Goal: Find specific page/section: Find specific page/section

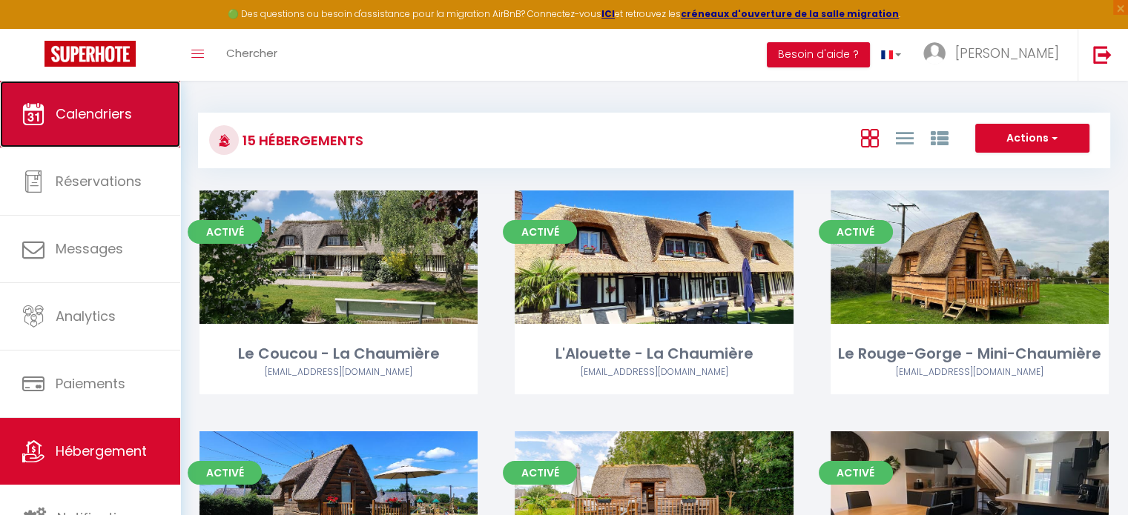
click at [66, 105] on span "Calendriers" at bounding box center [94, 114] width 76 height 19
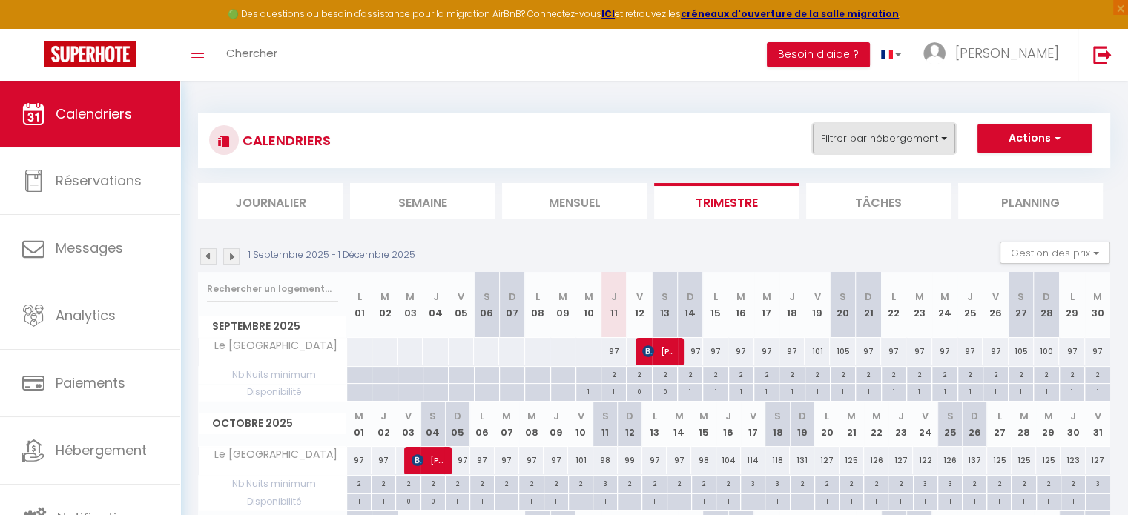
click at [911, 141] on button "Filtrer par hébergement" at bounding box center [884, 139] width 142 height 30
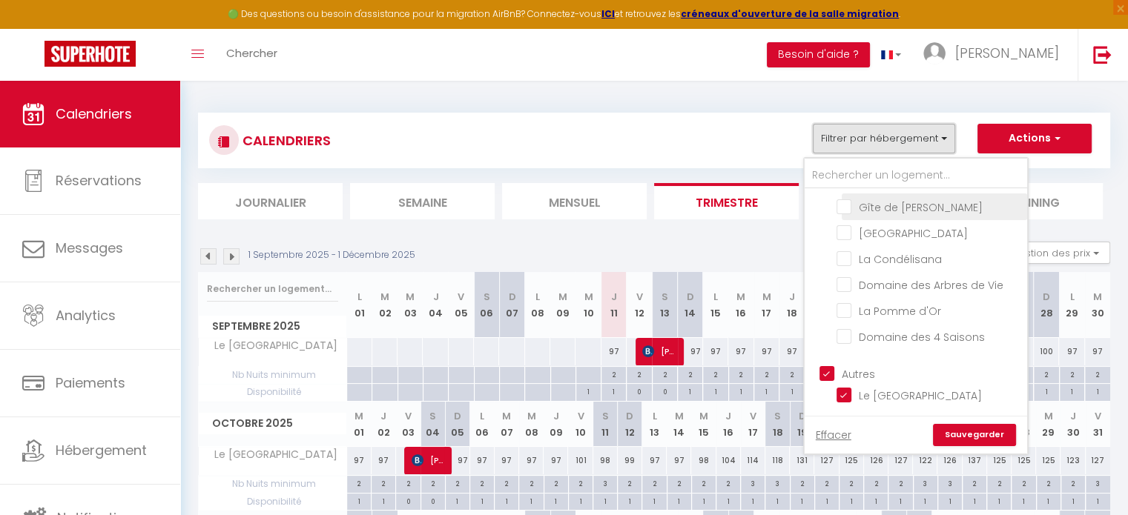
scroll to position [344, 0]
click at [851, 320] on label "La Pomme d'Or" at bounding box center [896, 311] width 90 height 16
click at [848, 317] on input "La Pomme d'Or" at bounding box center [928, 310] width 185 height 15
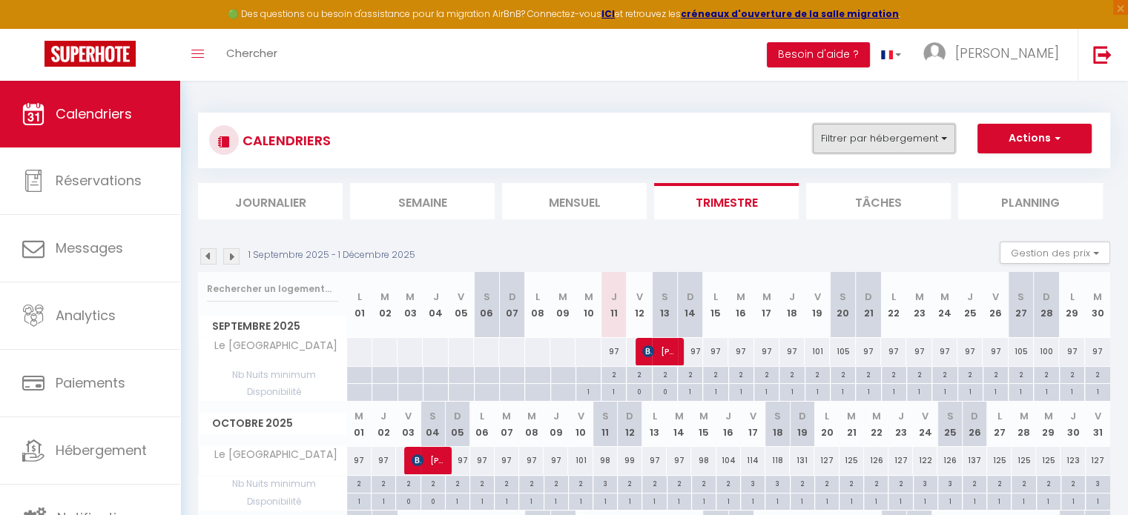
click at [893, 140] on button "Filtrer par hébergement" at bounding box center [884, 139] width 142 height 30
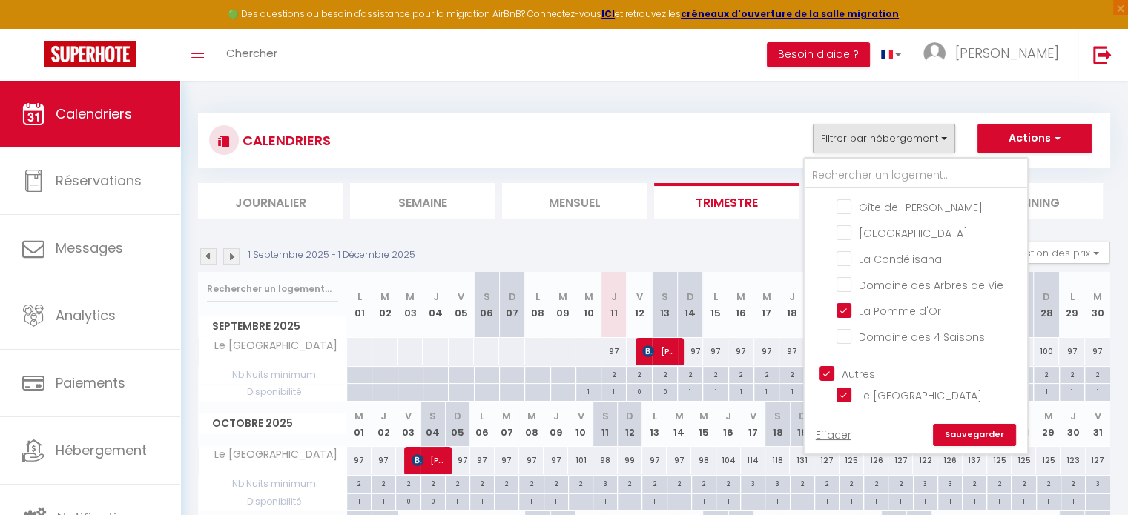
click at [827, 373] on input "Autres" at bounding box center [930, 372] width 222 height 15
checkbox input "false"
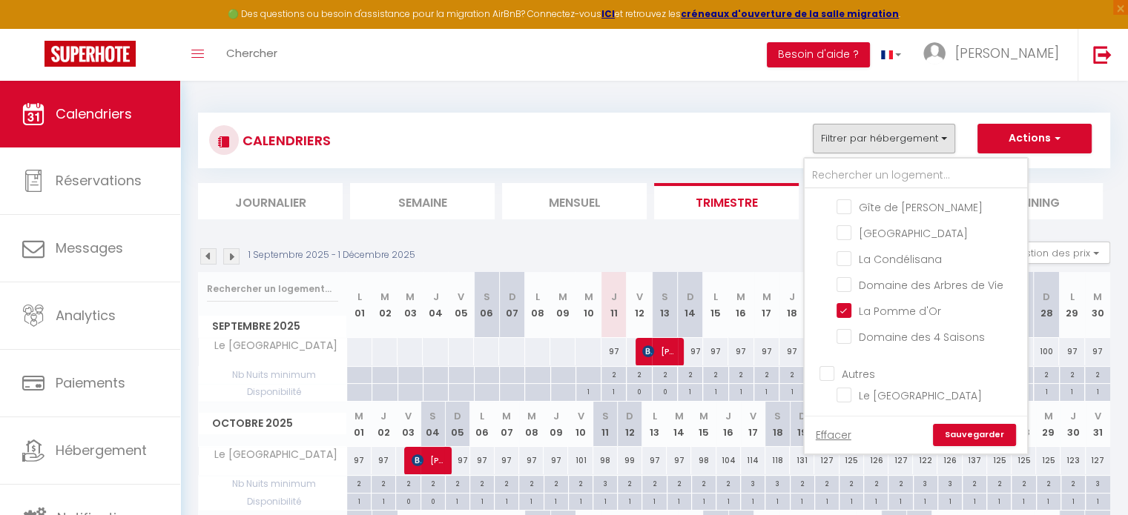
checkbox input "false"
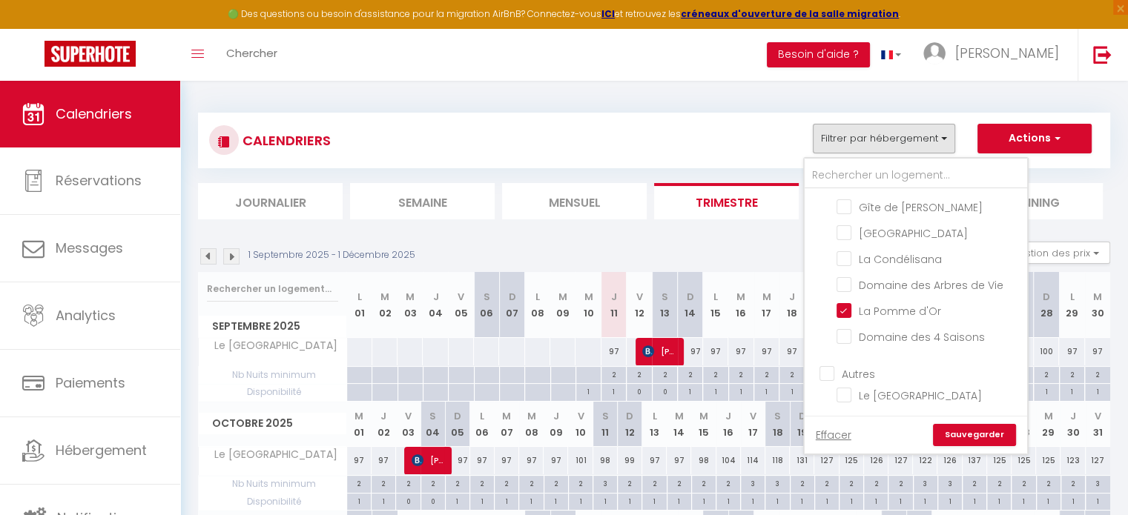
checkbox input "false"
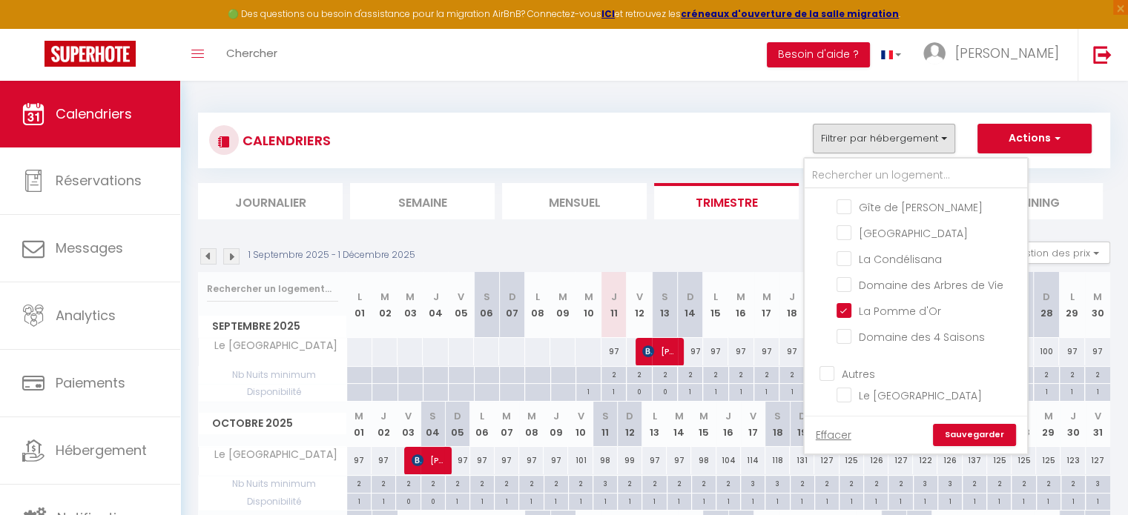
checkbox input "false"
click at [984, 433] on link "Sauvegarder" at bounding box center [974, 435] width 83 height 22
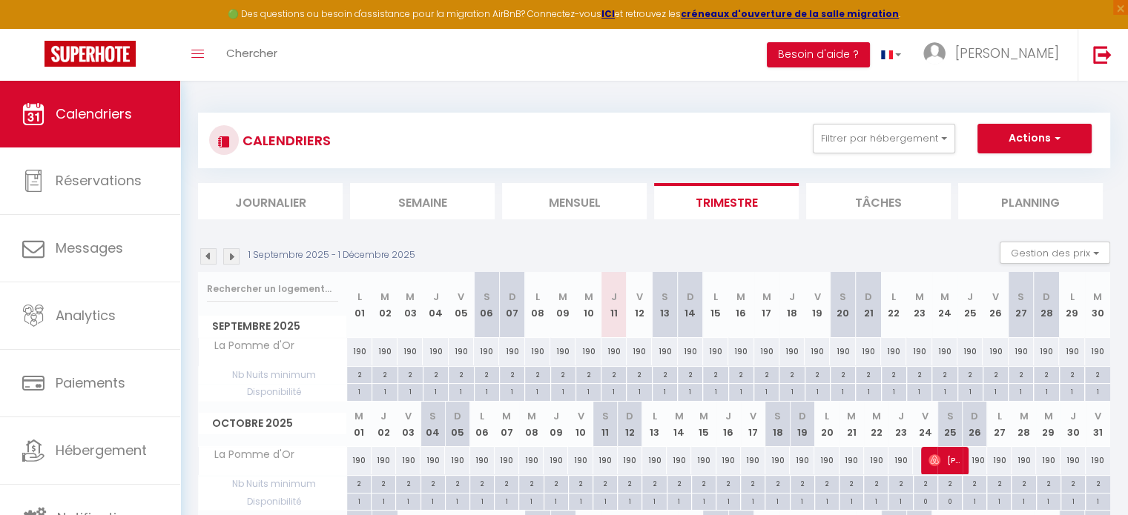
click at [208, 254] on img at bounding box center [208, 256] width 16 height 16
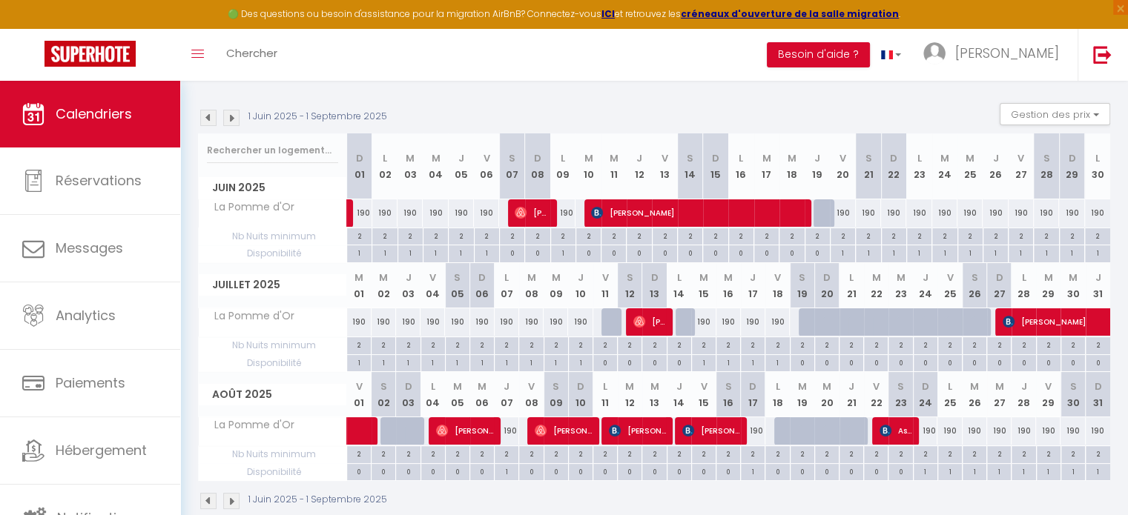
scroll to position [148, 0]
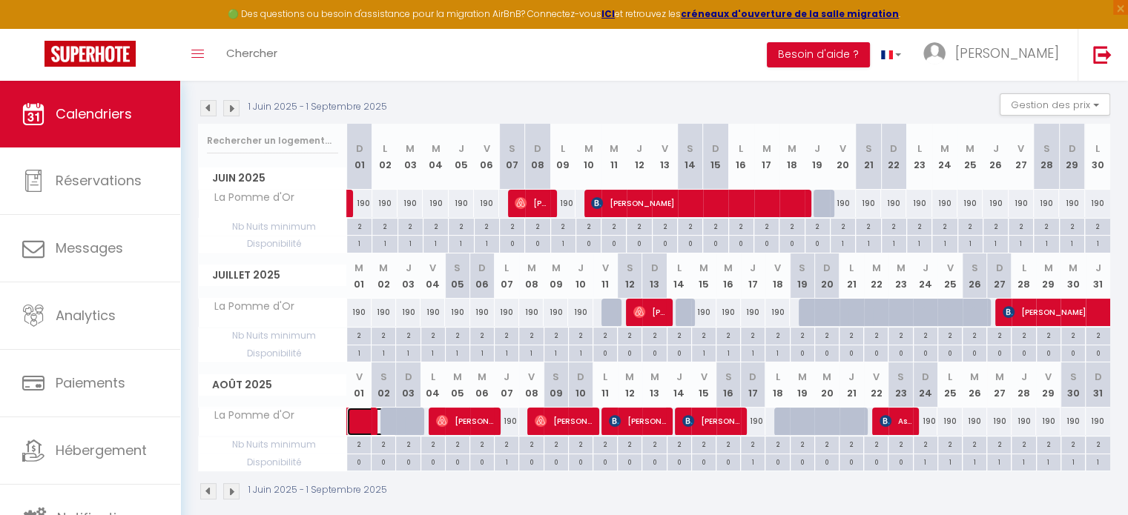
click at [360, 423] on link at bounding box center [359, 422] width 24 height 28
select select "OK"
select select "KO"
select select "0"
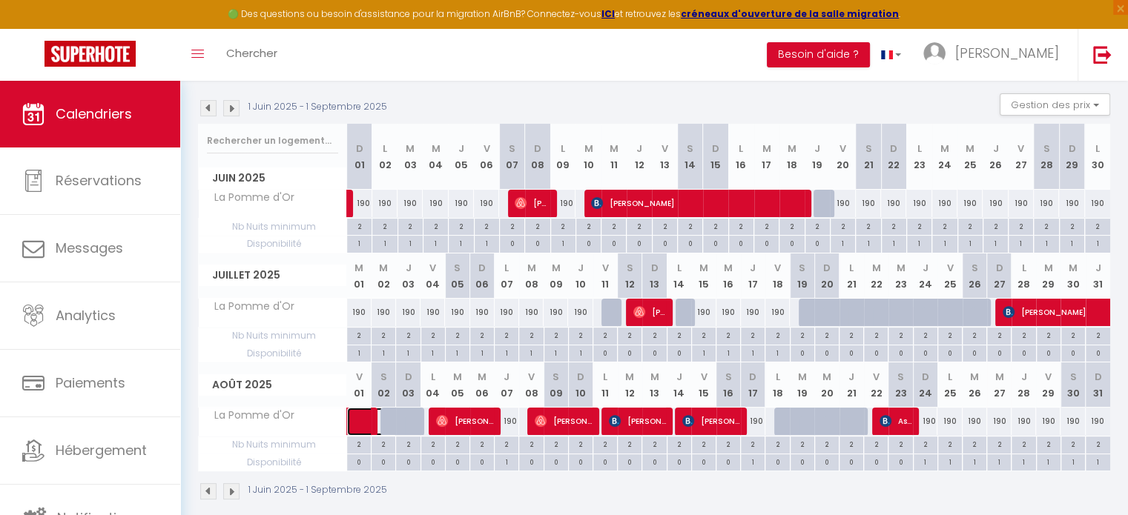
select select "1"
select select
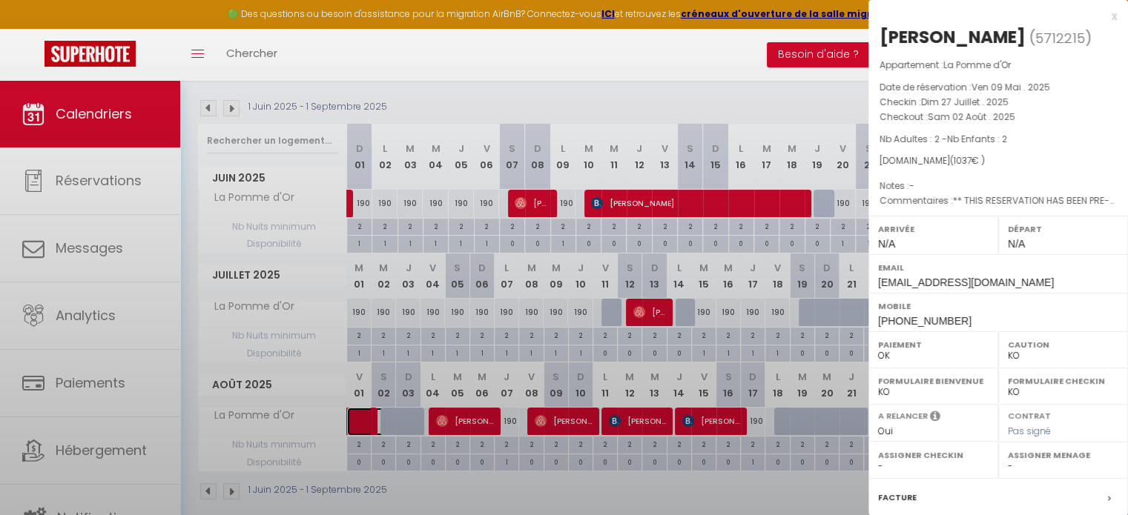
select select "40113"
select select "39294"
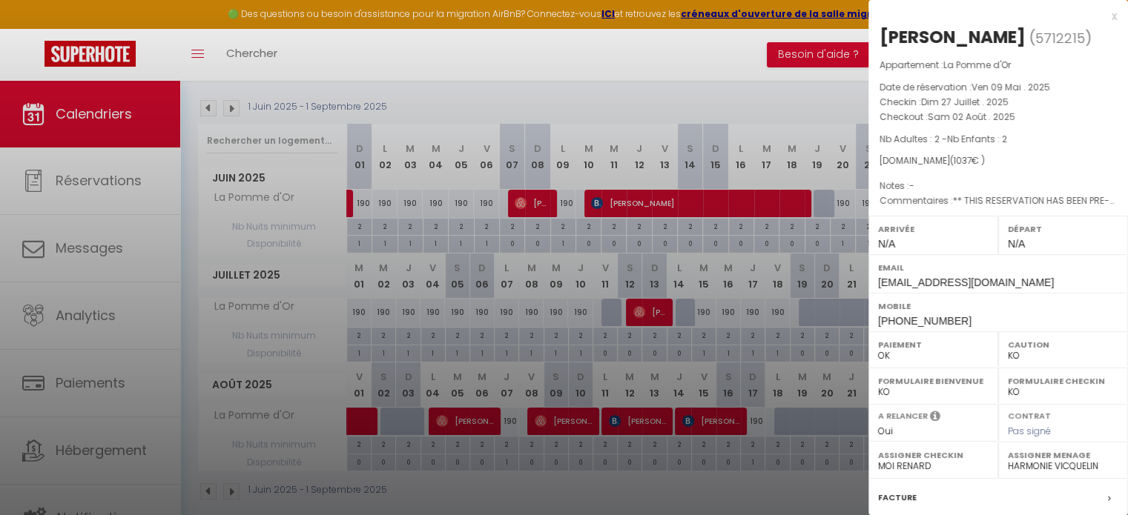
click at [360, 423] on div at bounding box center [564, 257] width 1128 height 515
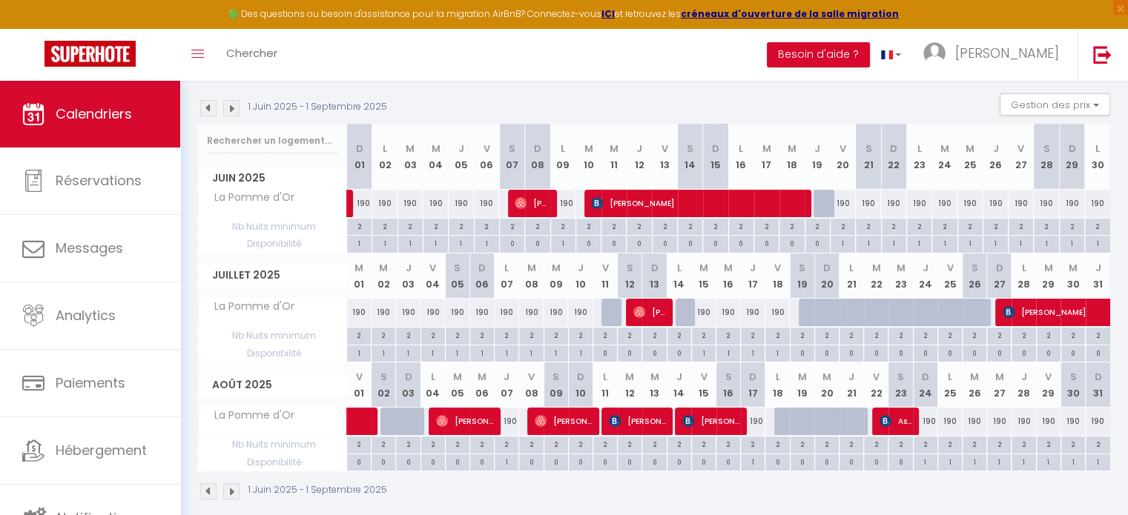
scroll to position [0, 0]
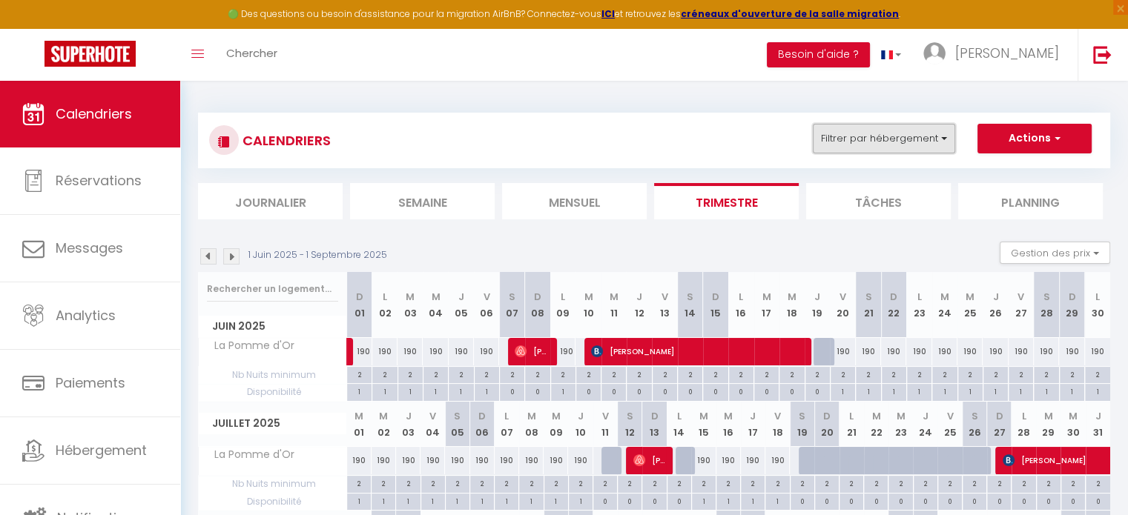
click at [890, 139] on button "Filtrer par hébergement" at bounding box center [884, 139] width 142 height 30
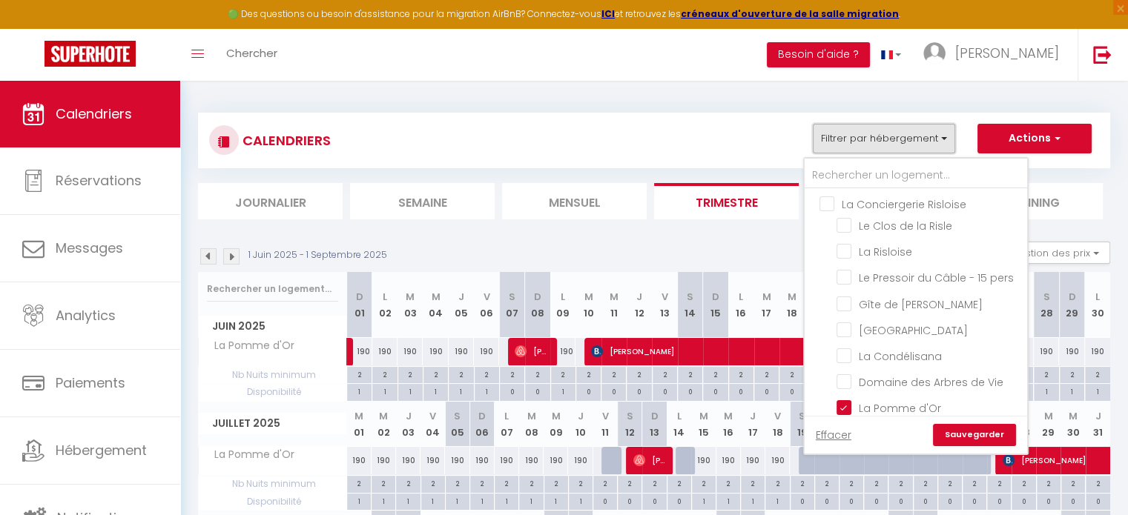
scroll to position [344, 0]
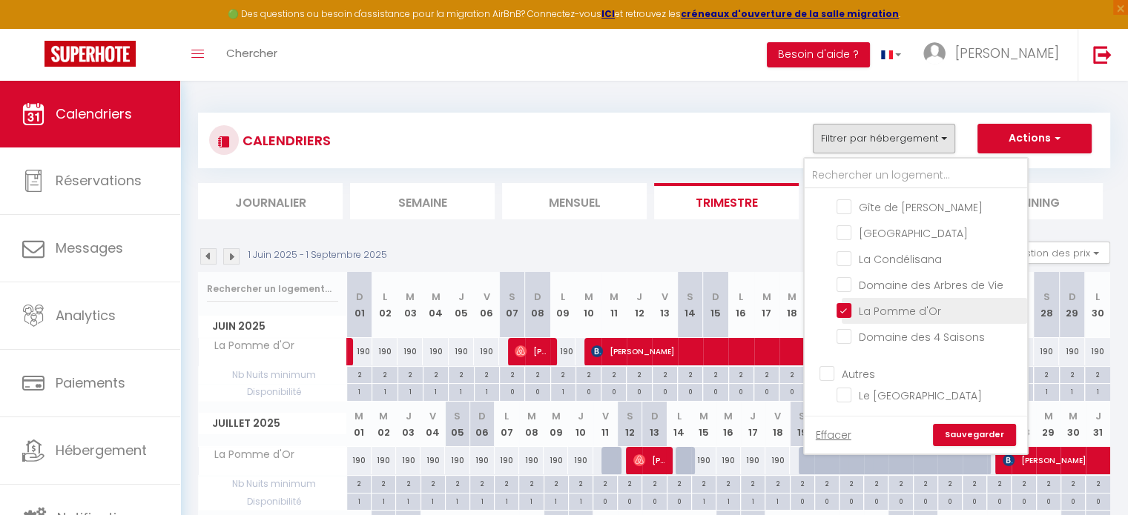
click at [849, 311] on input "La Pomme d'Or" at bounding box center [928, 310] width 185 height 15
checkbox input "false"
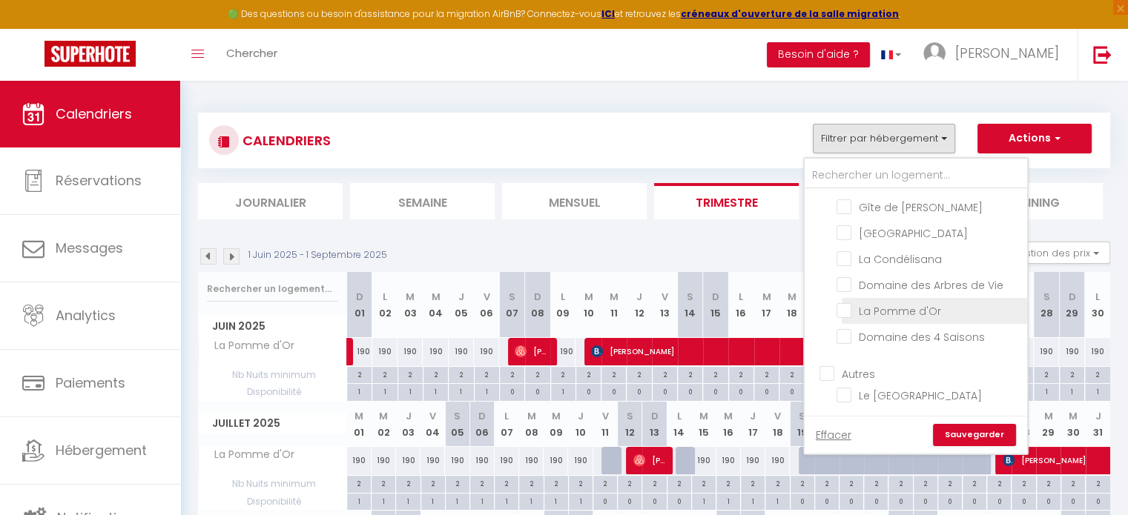
checkbox input "false"
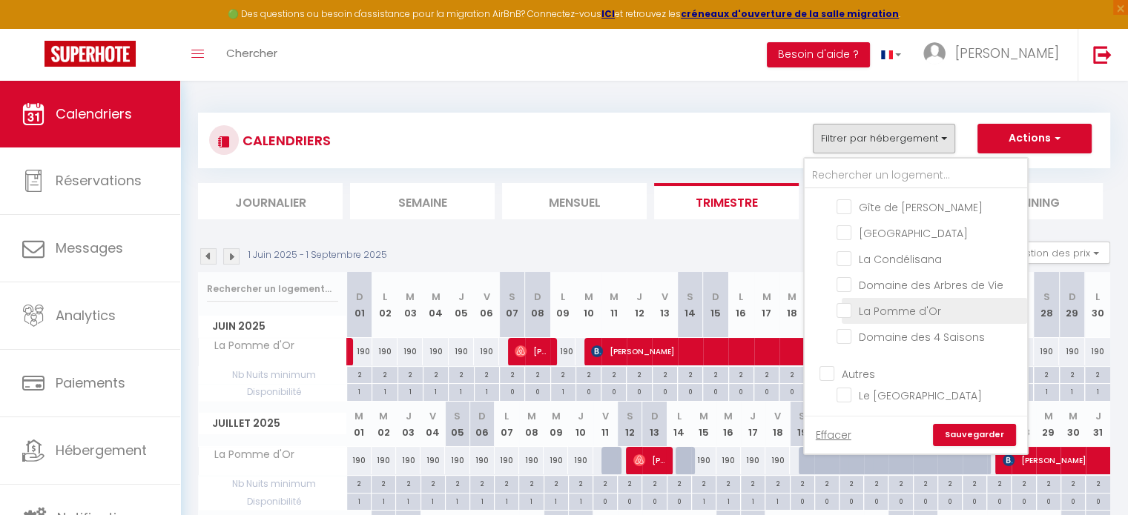
checkbox input "false"
click at [842, 335] on input "Domaine des 4 Saisons" at bounding box center [928, 335] width 185 height 15
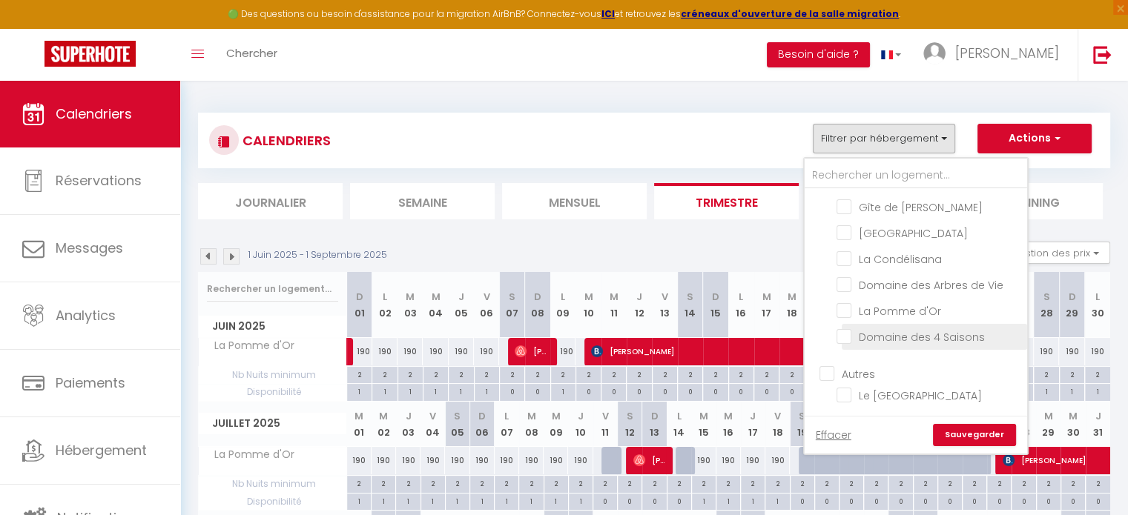
checkbox input "true"
checkbox input "false"
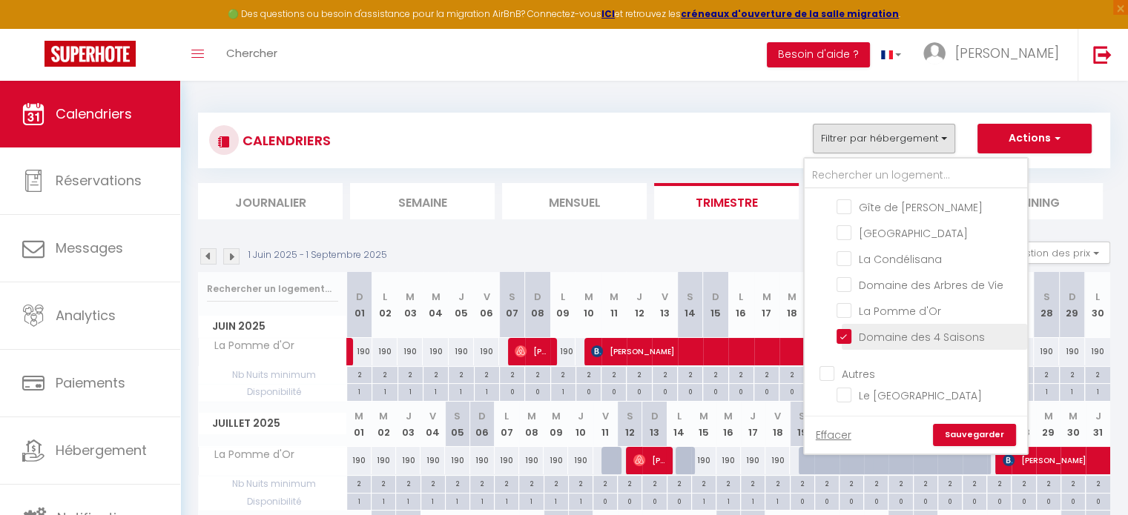
checkbox input "false"
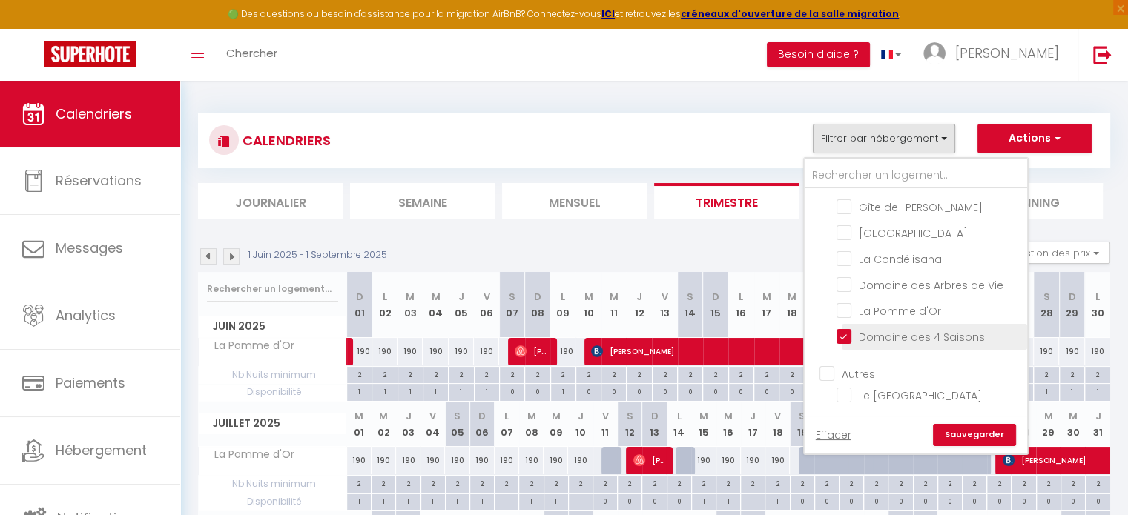
checkbox input "false"
click at [985, 430] on link "Sauvegarder" at bounding box center [974, 435] width 83 height 22
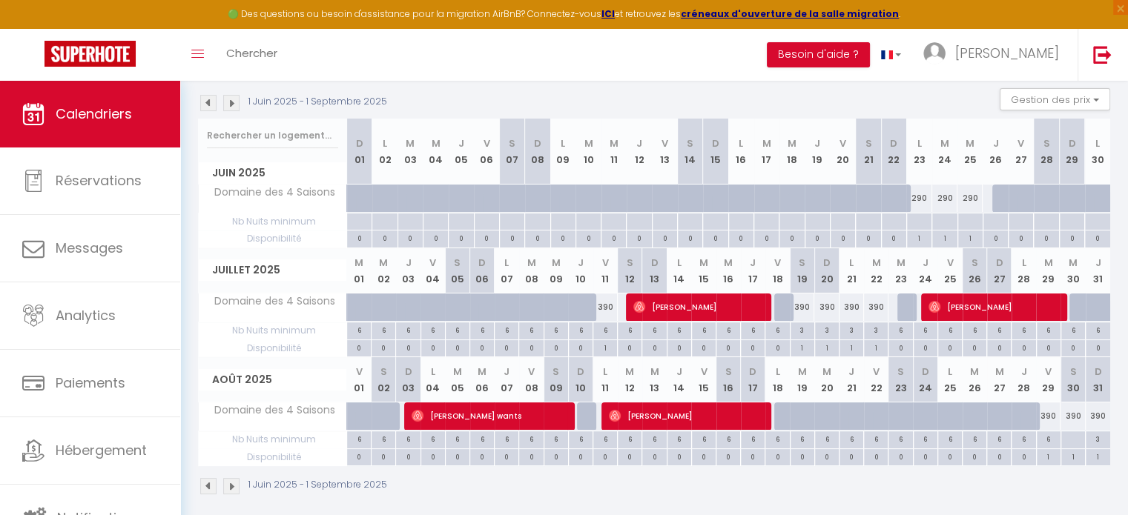
scroll to position [163, 0]
